Goal: Check status

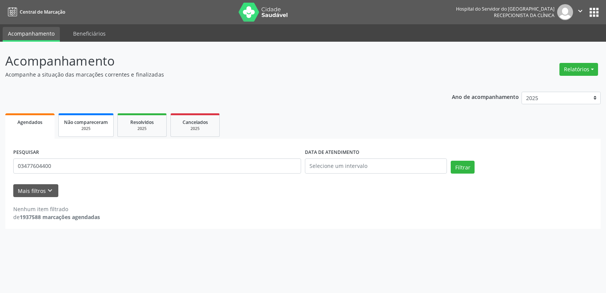
click at [91, 125] on span "Não compareceram" at bounding box center [86, 122] width 44 height 6
select select "9"
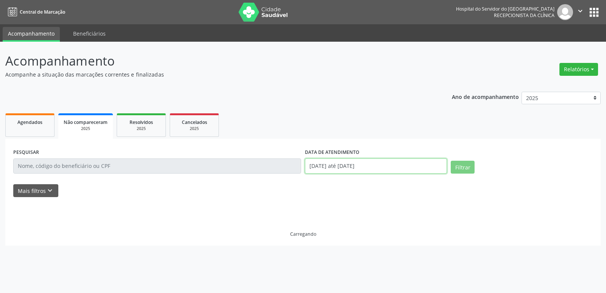
click at [354, 169] on body "Central de Marcação Hospital do Servidor do [GEOGRAPHIC_DATA] Recepcionista da …" at bounding box center [303, 146] width 606 height 293
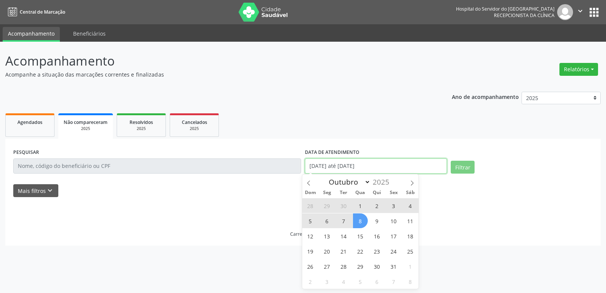
click at [354, 169] on input "[DATE] até [DATE]" at bounding box center [376, 165] width 142 height 15
select select "0"
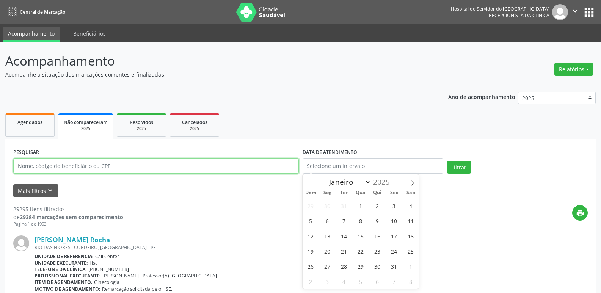
click at [115, 168] on input "text" at bounding box center [155, 165] width 285 height 15
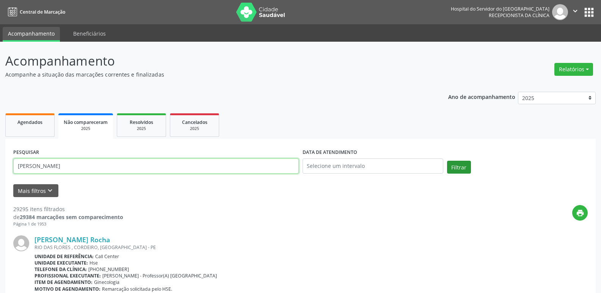
type input "[PERSON_NAME]"
click at [454, 164] on button "Filtrar" at bounding box center [459, 167] width 24 height 13
